Goal: Transaction & Acquisition: Book appointment/travel/reservation

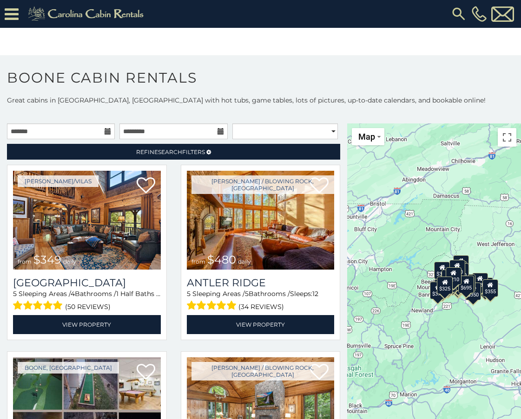
click at [105, 131] on icon at bounding box center [107, 131] width 7 height 7
click at [48, 131] on input "text" at bounding box center [61, 132] width 108 height 16
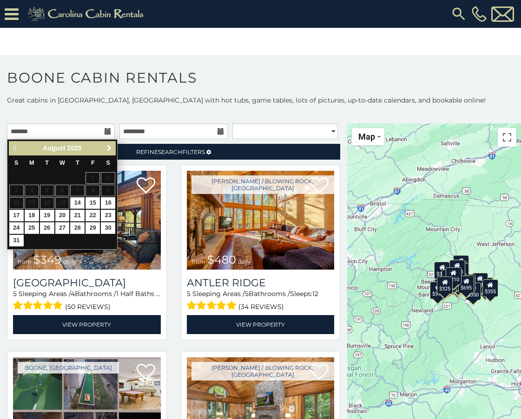
click at [109, 145] on span "Next" at bounding box center [108, 147] width 7 height 7
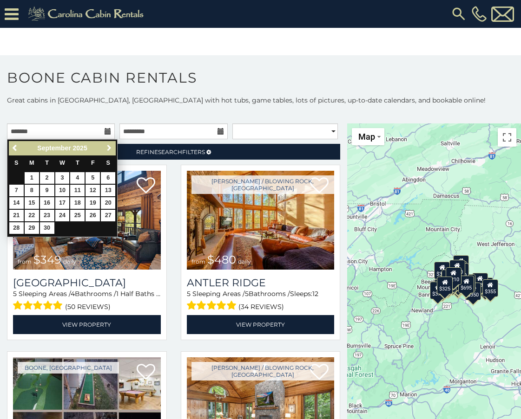
click at [109, 145] on span "Next" at bounding box center [108, 147] width 7 height 7
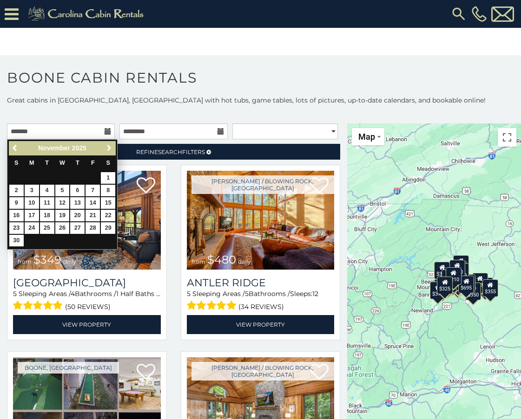
click at [109, 145] on span "Next" at bounding box center [108, 147] width 7 height 7
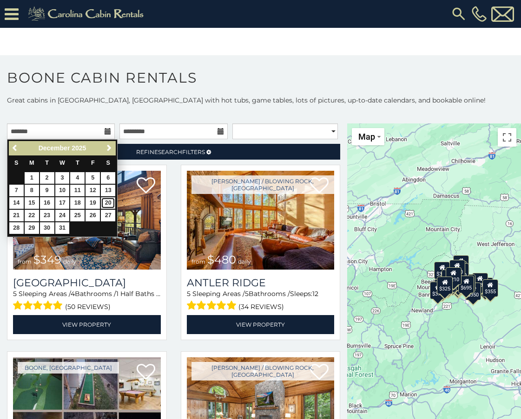
click at [107, 202] on link "20" at bounding box center [108, 203] width 14 height 12
type input "**********"
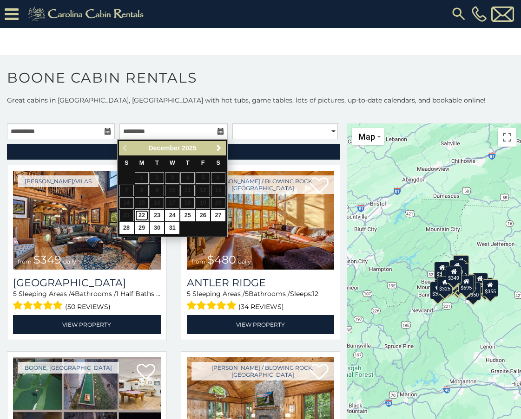
click at [141, 215] on link "22" at bounding box center [142, 216] width 14 height 12
type input "**********"
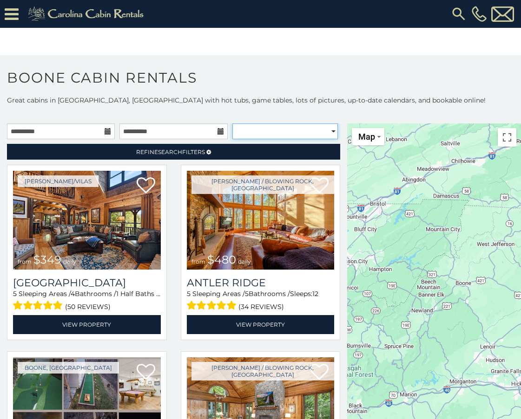
click at [322, 127] on select "**********" at bounding box center [284, 132] width 105 height 16
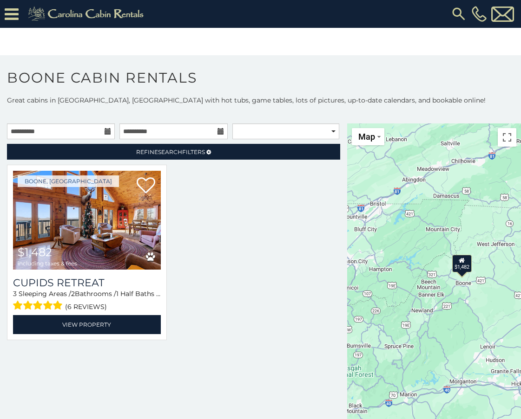
click at [313, 85] on h1 "Boone Cabin Rentals" at bounding box center [260, 82] width 521 height 26
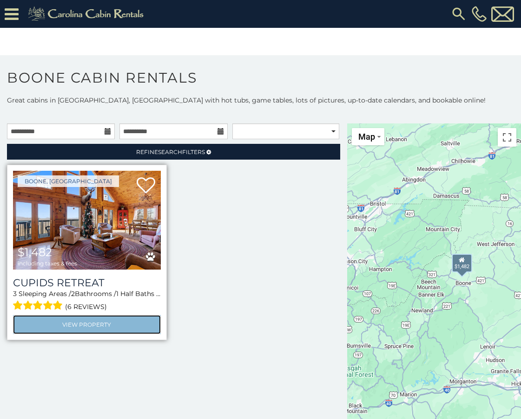
click at [75, 329] on link "View Property" at bounding box center [87, 324] width 148 height 19
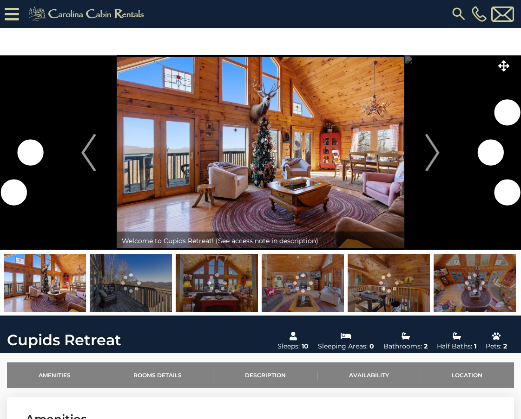
click at [433, 147] on img "Next" at bounding box center [432, 152] width 14 height 37
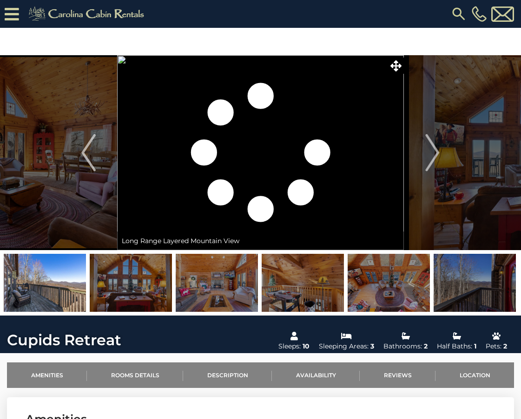
click at [433, 147] on img "Next" at bounding box center [432, 152] width 14 height 37
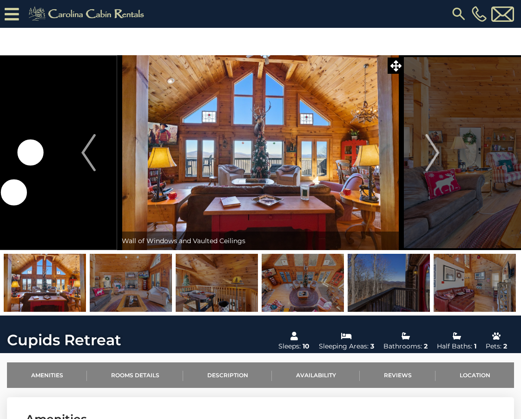
click at [433, 147] on img "Next" at bounding box center [432, 152] width 14 height 37
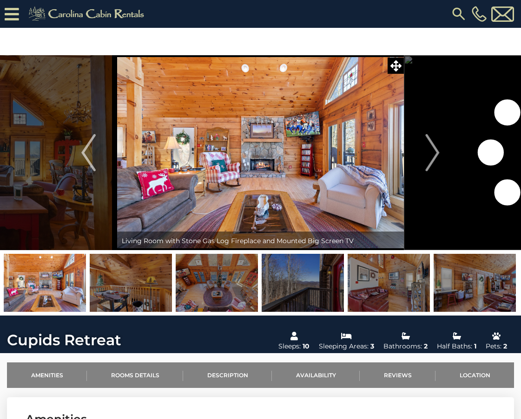
click at [433, 147] on img "Next" at bounding box center [432, 152] width 14 height 37
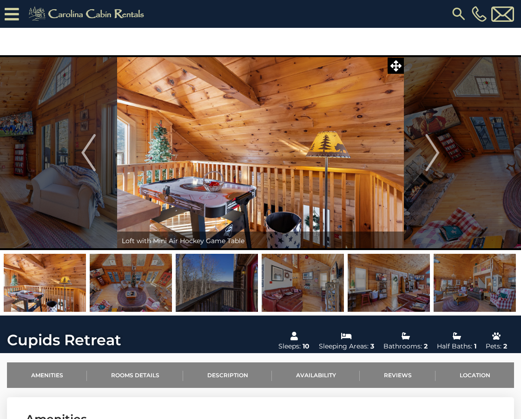
click at [433, 147] on img "Next" at bounding box center [432, 152] width 14 height 37
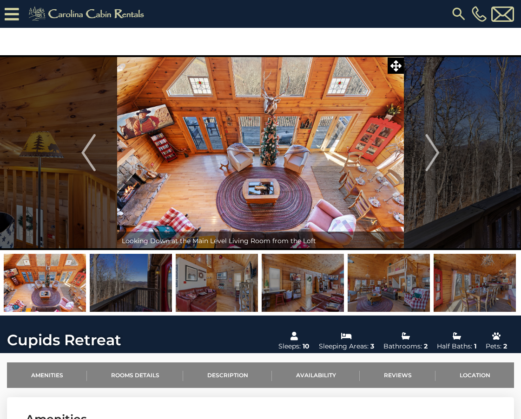
click at [433, 147] on img "Next" at bounding box center [432, 152] width 14 height 37
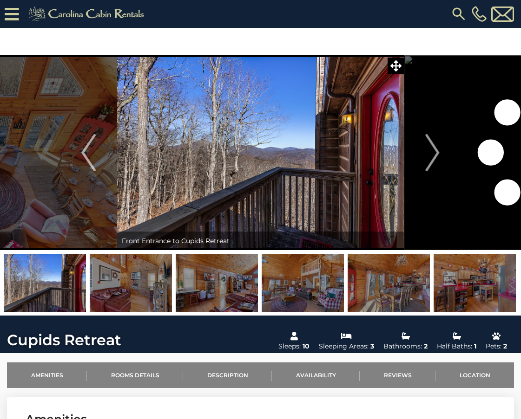
click at [433, 147] on img "Next" at bounding box center [432, 152] width 14 height 37
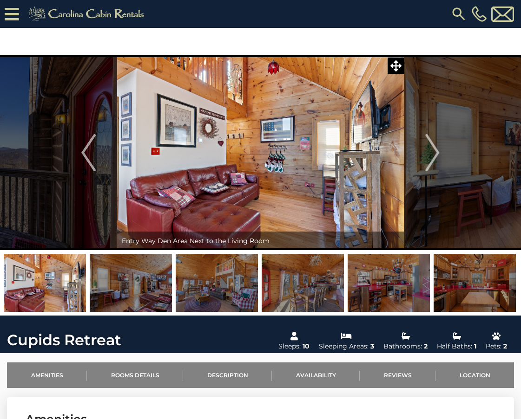
click at [433, 147] on img "Next" at bounding box center [432, 152] width 14 height 37
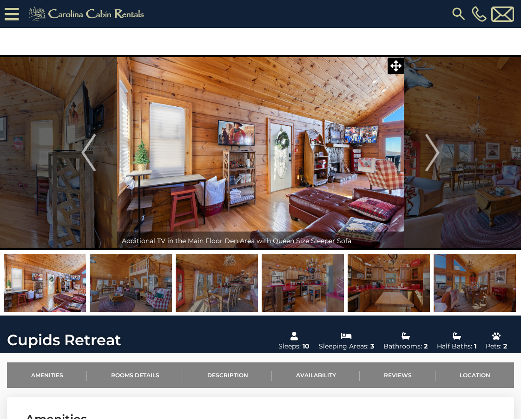
click at [433, 147] on img "Next" at bounding box center [432, 152] width 14 height 37
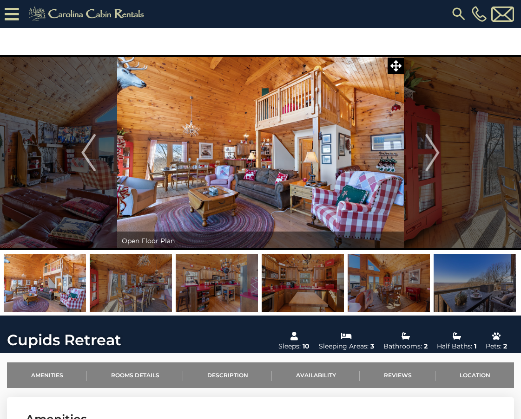
click at [433, 147] on img "Next" at bounding box center [432, 152] width 14 height 37
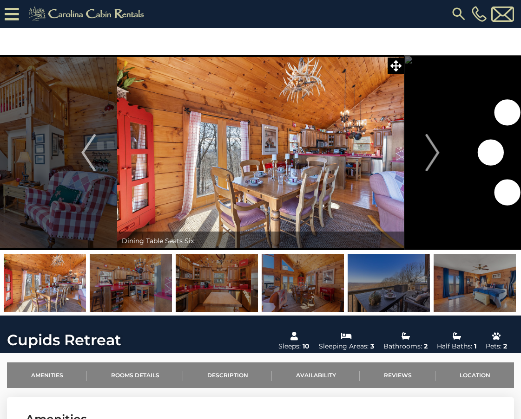
click at [433, 147] on img "Next" at bounding box center [432, 152] width 14 height 37
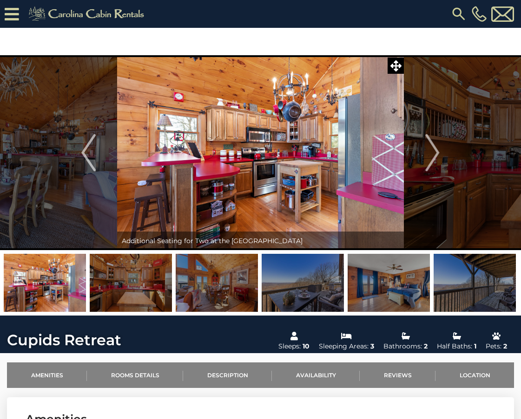
click at [433, 147] on img "Next" at bounding box center [432, 152] width 14 height 37
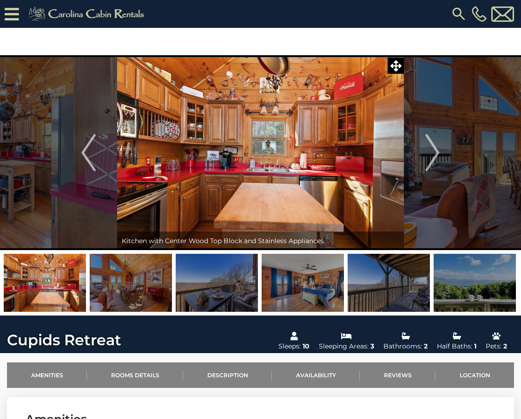
click at [433, 147] on img "Next" at bounding box center [432, 152] width 14 height 37
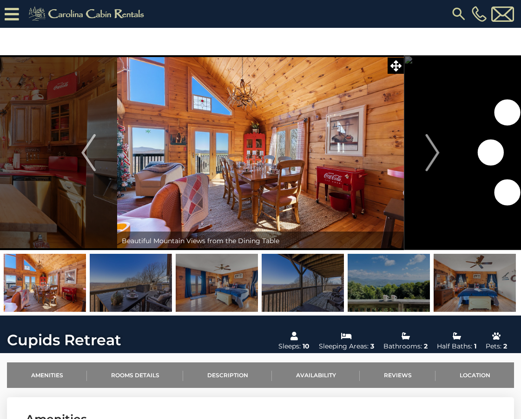
click at [433, 147] on img "Next" at bounding box center [432, 152] width 14 height 37
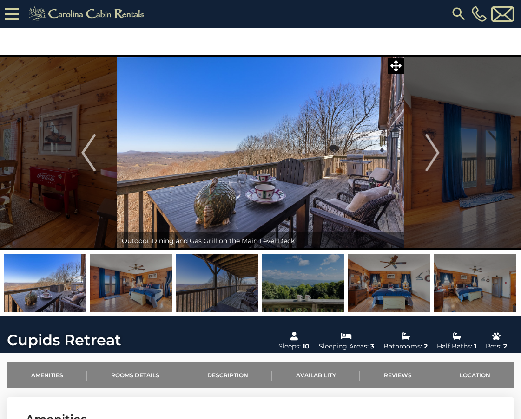
click at [433, 147] on img "Next" at bounding box center [432, 152] width 14 height 37
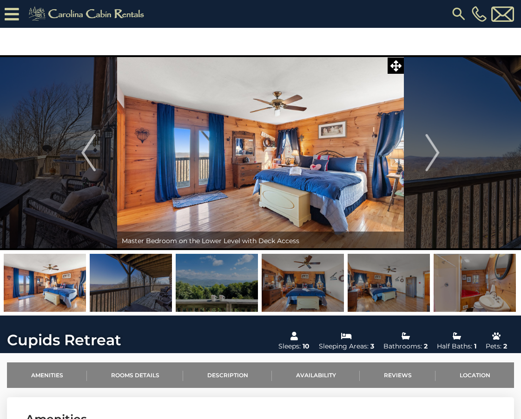
click at [433, 147] on img "Next" at bounding box center [432, 152] width 14 height 37
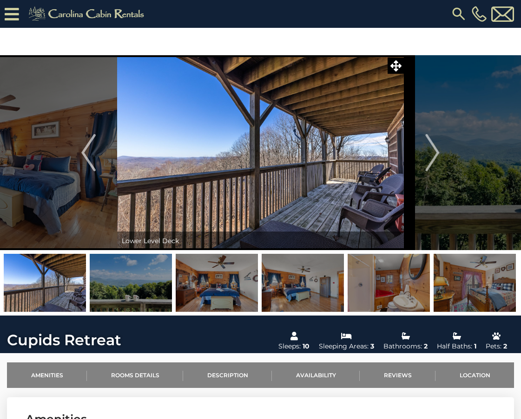
click at [433, 147] on img "Next" at bounding box center [432, 152] width 14 height 37
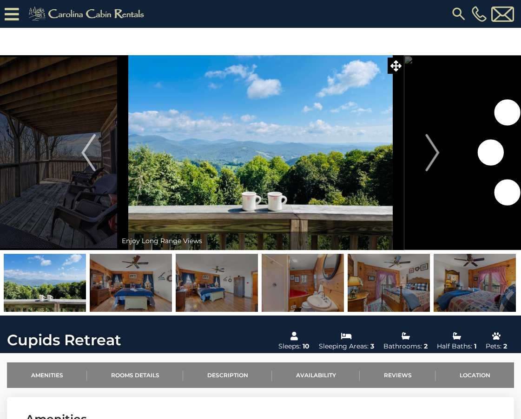
click at [433, 147] on img "Next" at bounding box center [432, 152] width 14 height 37
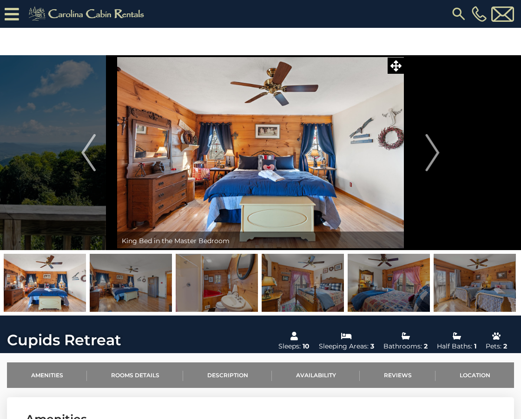
click at [433, 147] on img "Next" at bounding box center [432, 152] width 14 height 37
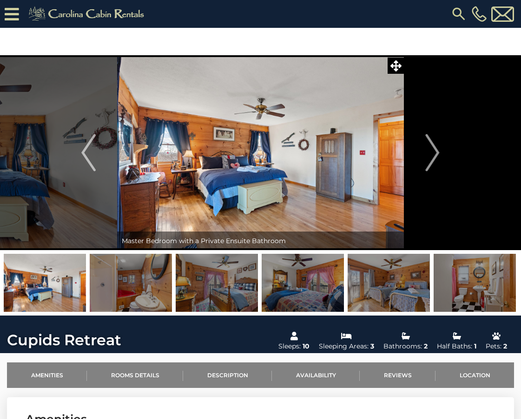
click at [433, 147] on img "Next" at bounding box center [432, 152] width 14 height 37
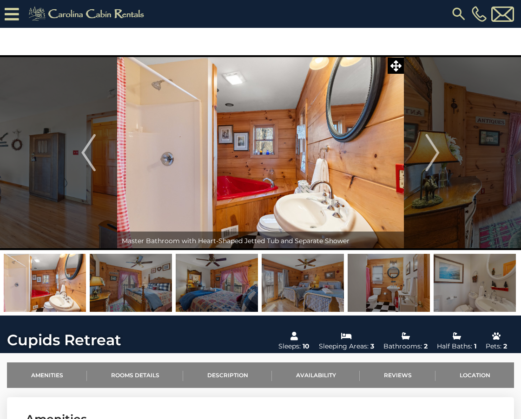
click at [433, 147] on img "Next" at bounding box center [432, 152] width 14 height 37
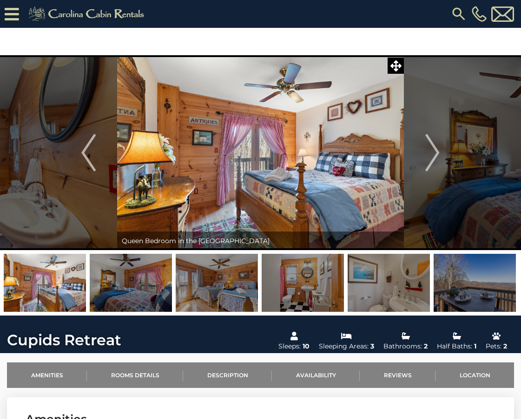
click at [433, 147] on img "Next" at bounding box center [432, 152] width 14 height 37
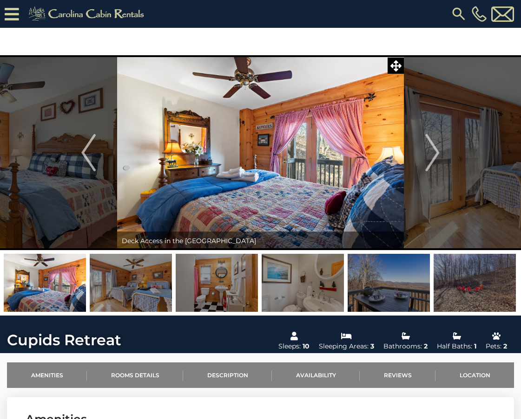
click at [433, 147] on img "Next" at bounding box center [432, 152] width 14 height 37
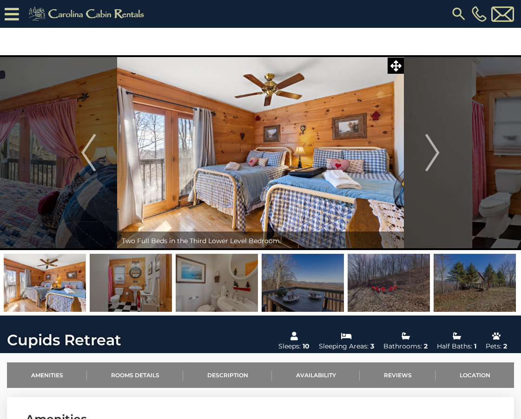
click at [433, 147] on img "Next" at bounding box center [432, 152] width 14 height 37
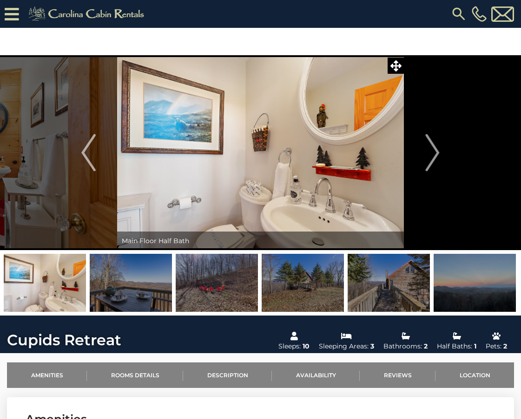
click at [433, 147] on img "Next" at bounding box center [432, 152] width 14 height 37
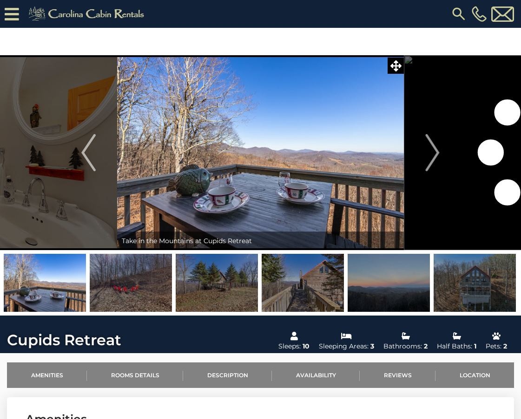
click at [433, 147] on img "Next" at bounding box center [432, 152] width 14 height 37
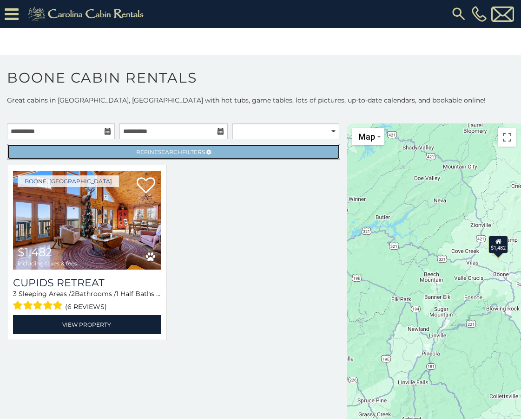
click at [196, 151] on span "Refine Search Filters" at bounding box center [170, 152] width 69 height 7
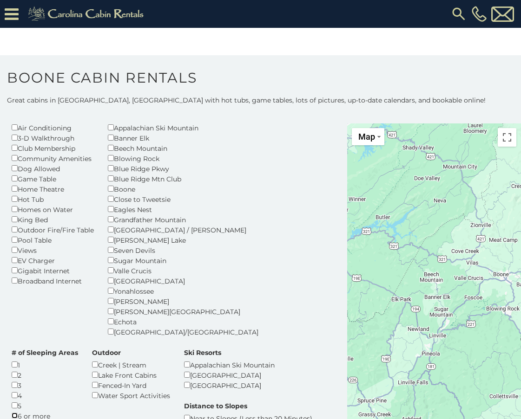
scroll to position [70, 0]
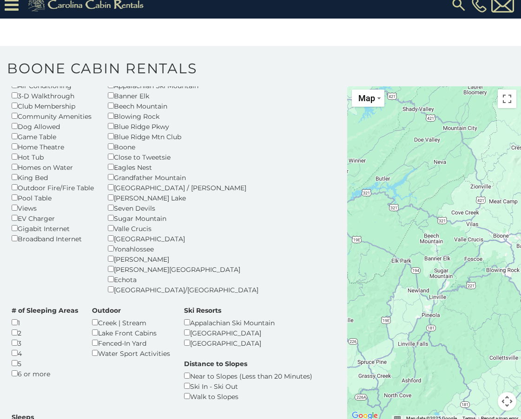
scroll to position [12, 0]
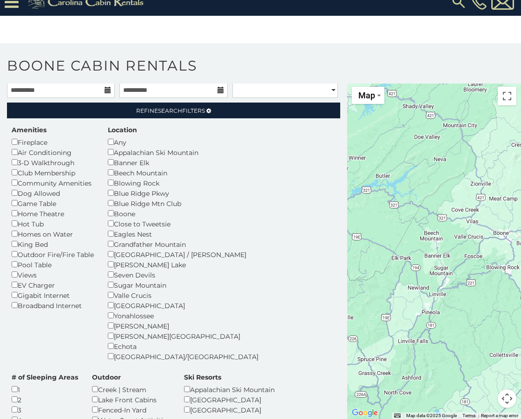
scroll to position [0, 0]
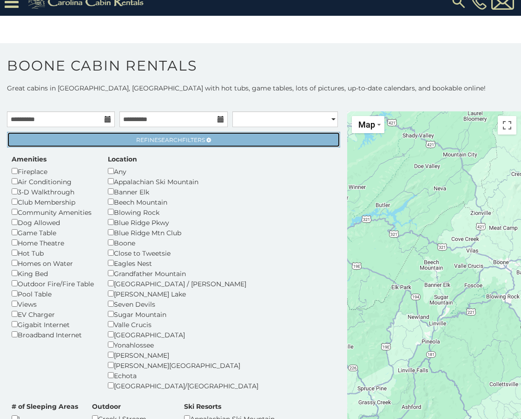
click at [191, 139] on span "Refine Search Filters" at bounding box center [170, 140] width 69 height 7
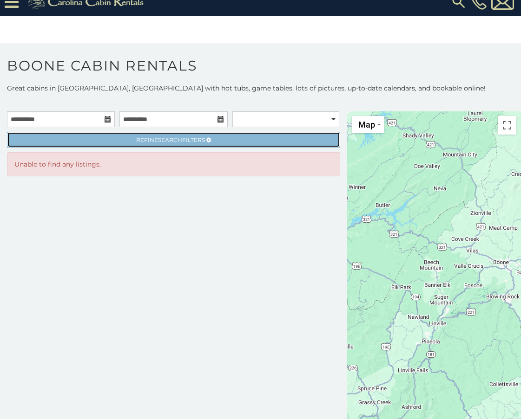
click at [191, 139] on span "Refine Search Filters" at bounding box center [170, 140] width 69 height 7
